Goal: Task Accomplishment & Management: Manage account settings

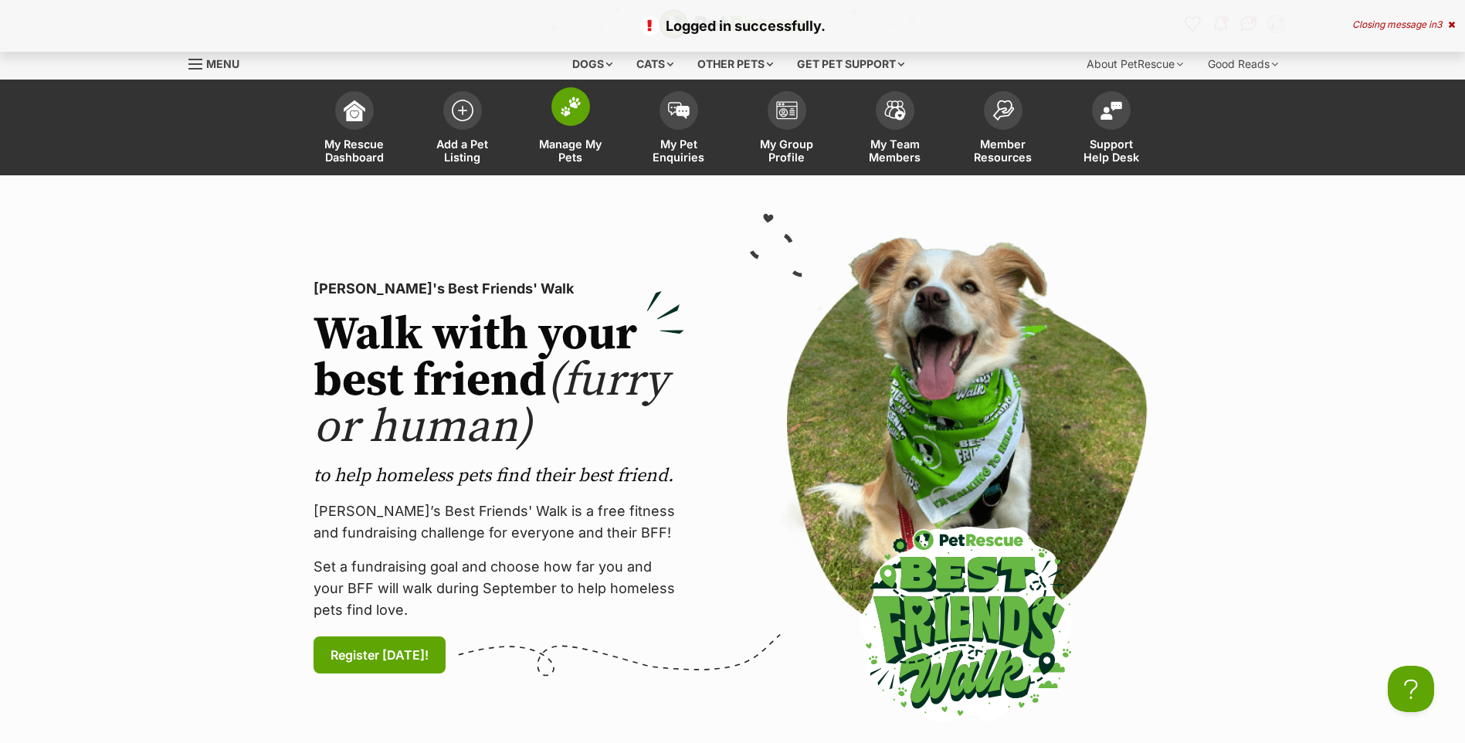
click at [575, 115] on img at bounding box center [571, 107] width 22 height 20
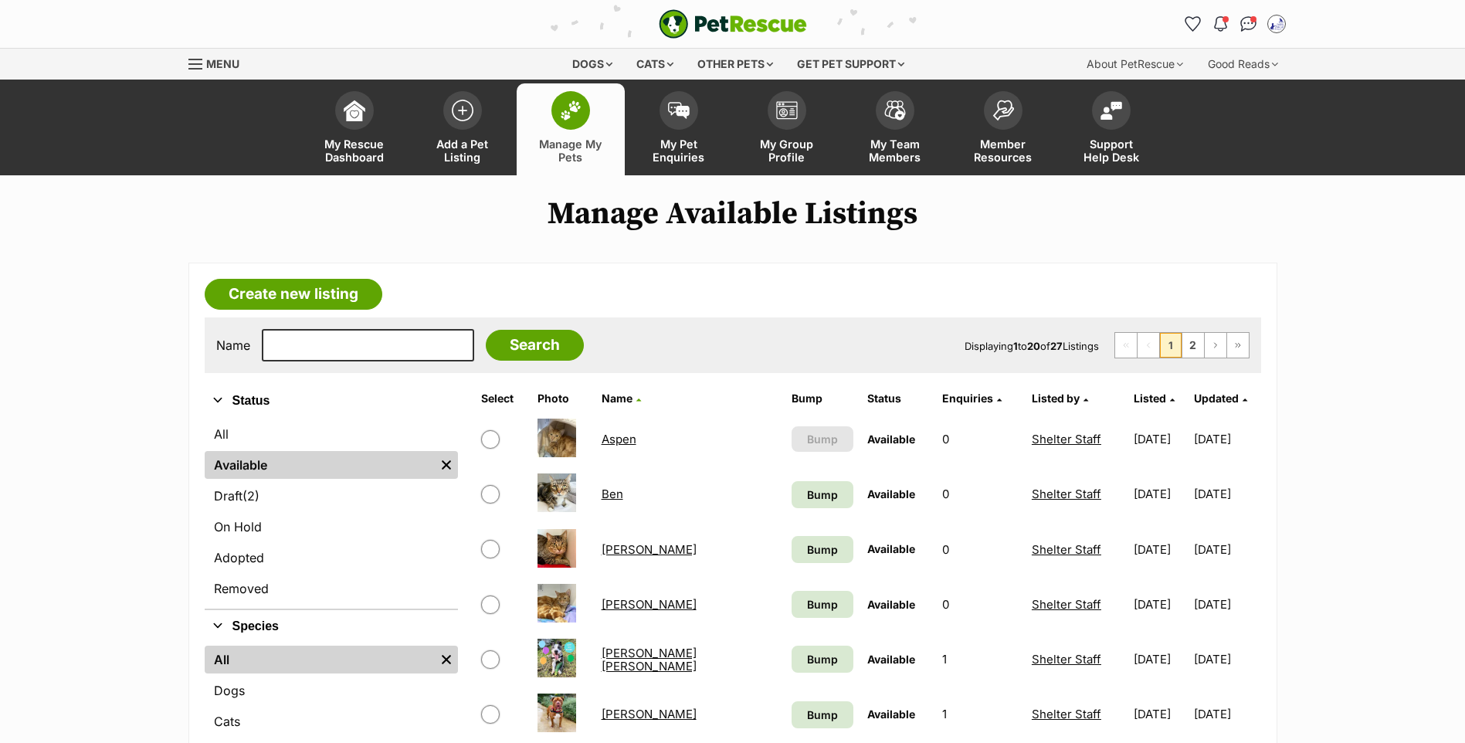
scroll to position [164, 0]
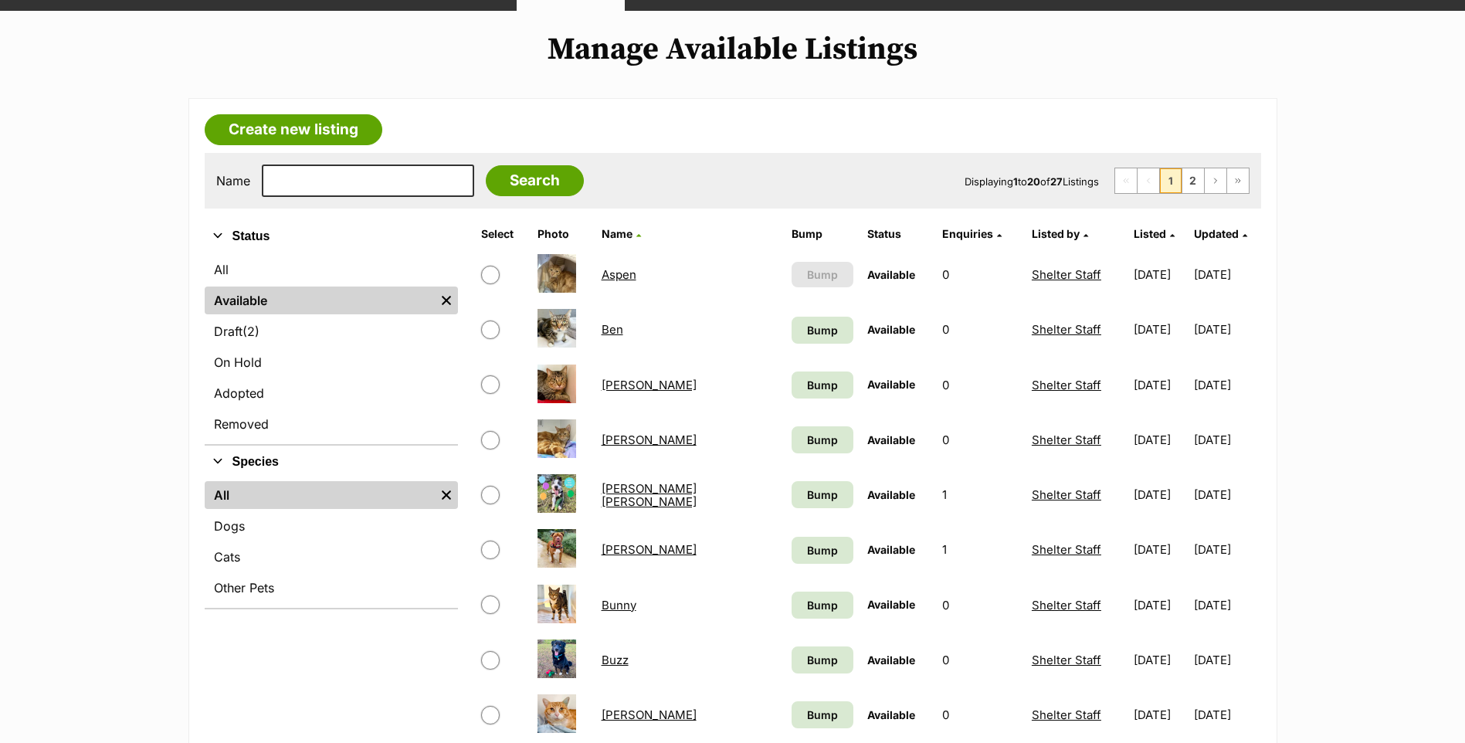
click at [644, 557] on link "[PERSON_NAME]" at bounding box center [648, 549] width 95 height 15
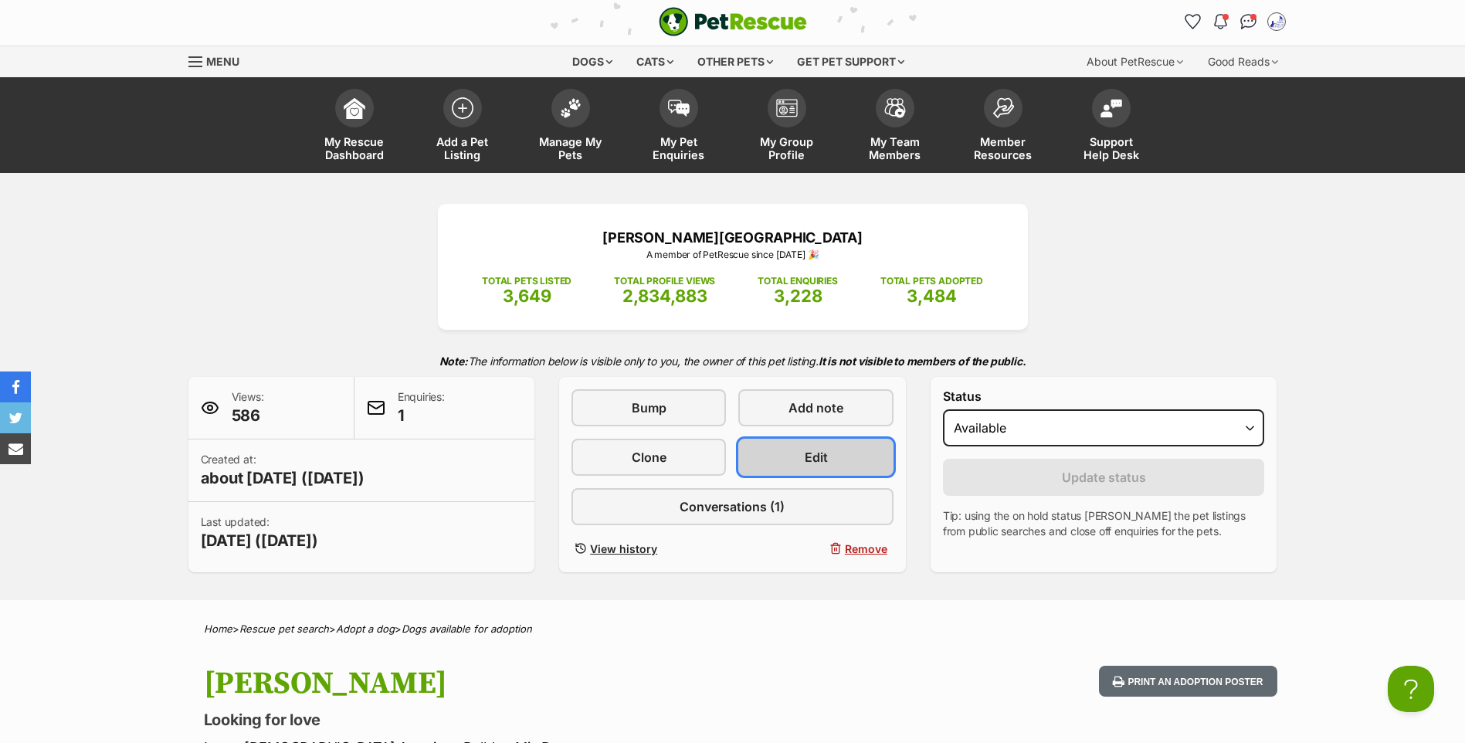
click at [804, 466] on span "Edit" at bounding box center [815, 457] width 23 height 19
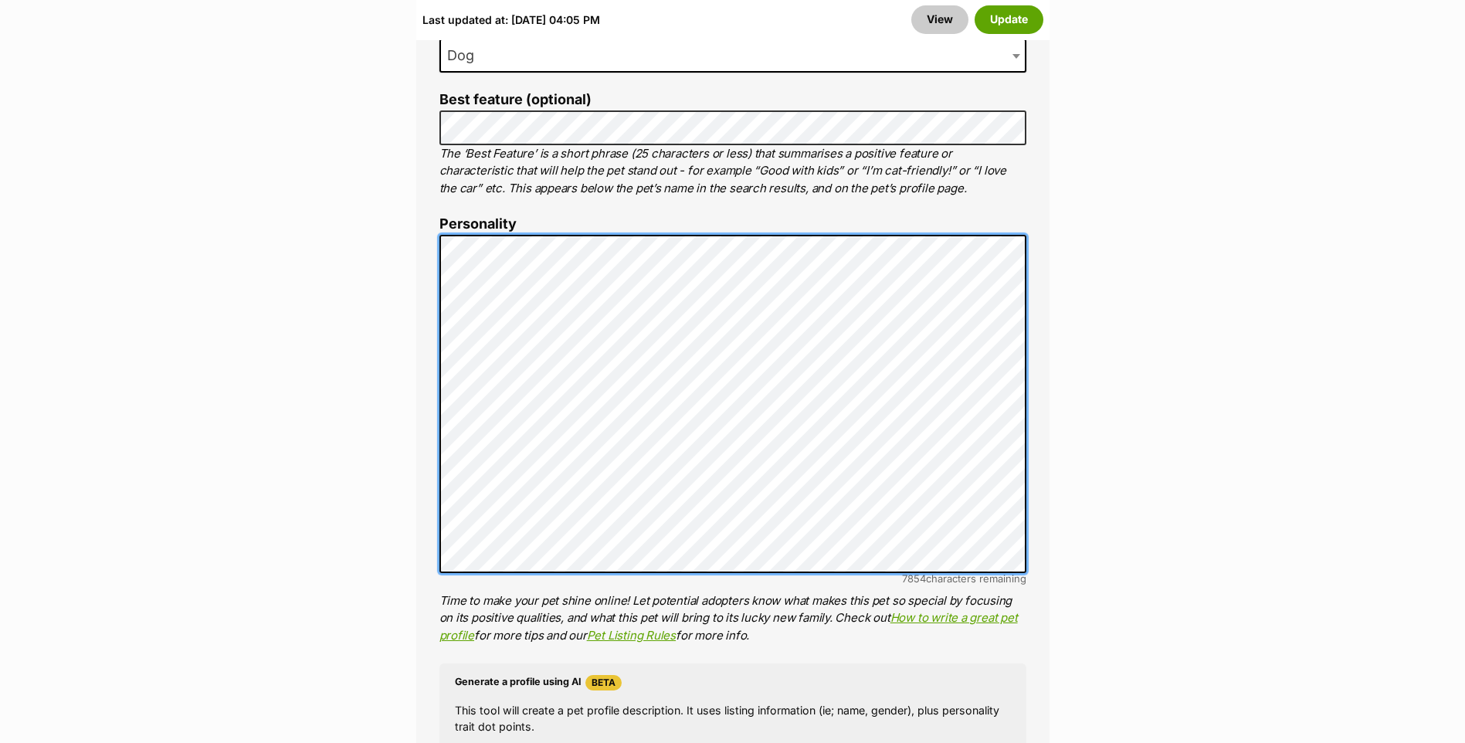
scroll to position [1318, 0]
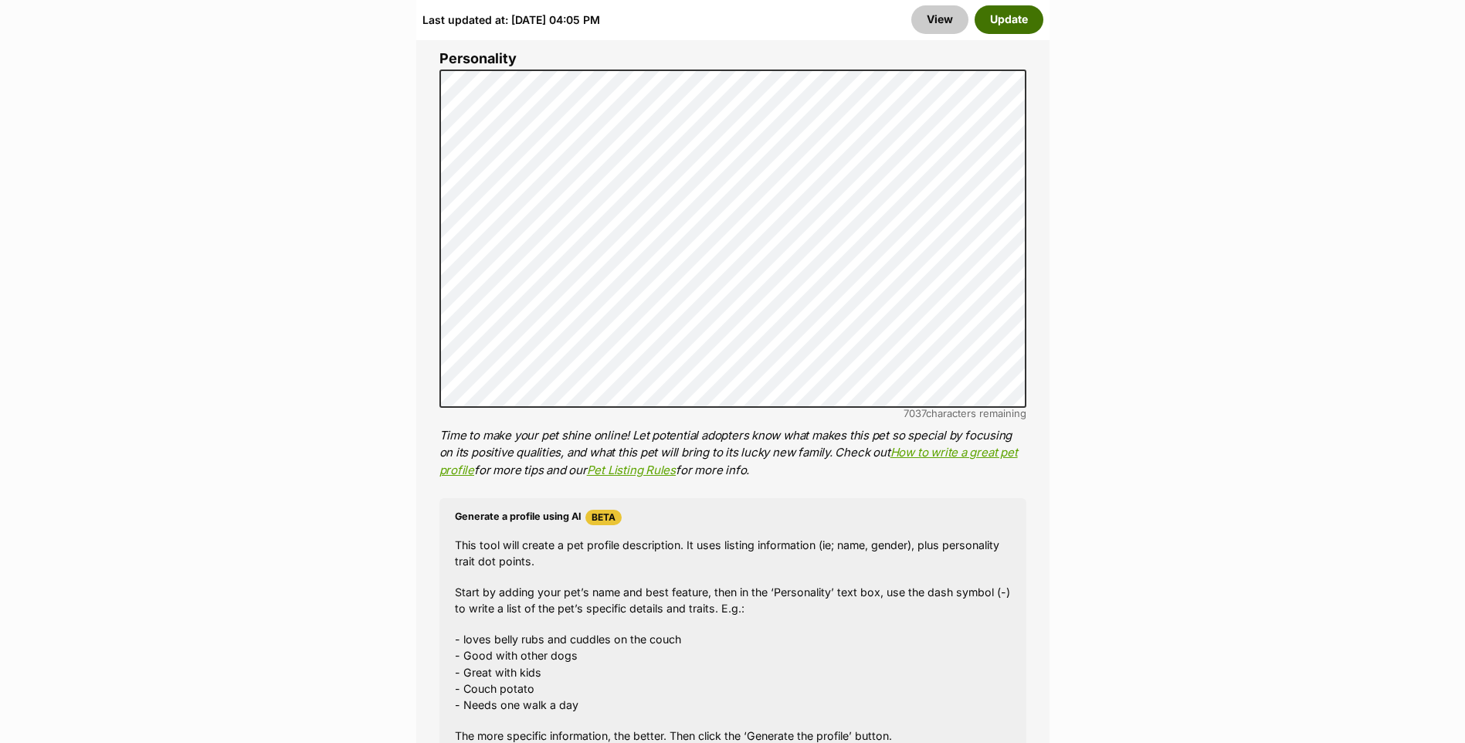
click at [1003, 19] on button "Update" at bounding box center [1008, 19] width 69 height 28
